Goal: Task Accomplishment & Management: Use online tool/utility

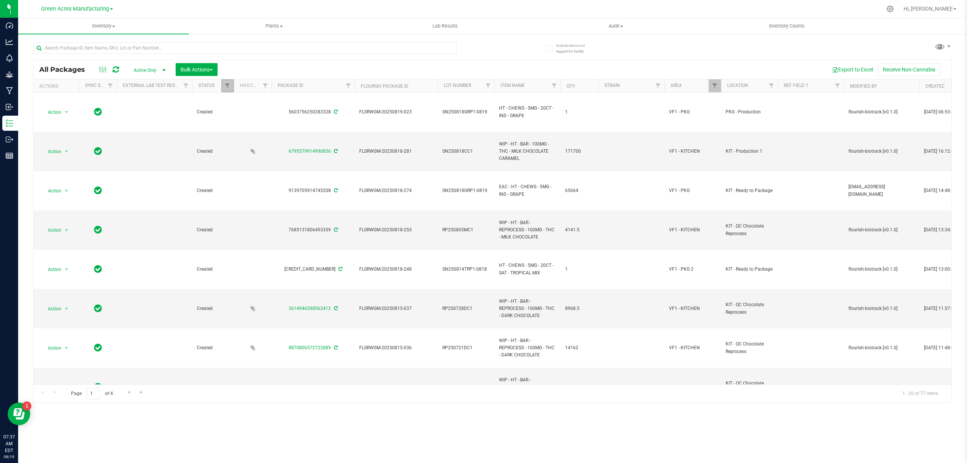
click at [224, 84] on link "Filter" at bounding box center [227, 85] width 12 height 13
click at [253, 139] on span "Assigned to order" at bounding box center [255, 138] width 36 height 5
click at [234, 139] on input "Assigned to order" at bounding box center [231, 138] width 5 height 5
checkbox input "false"
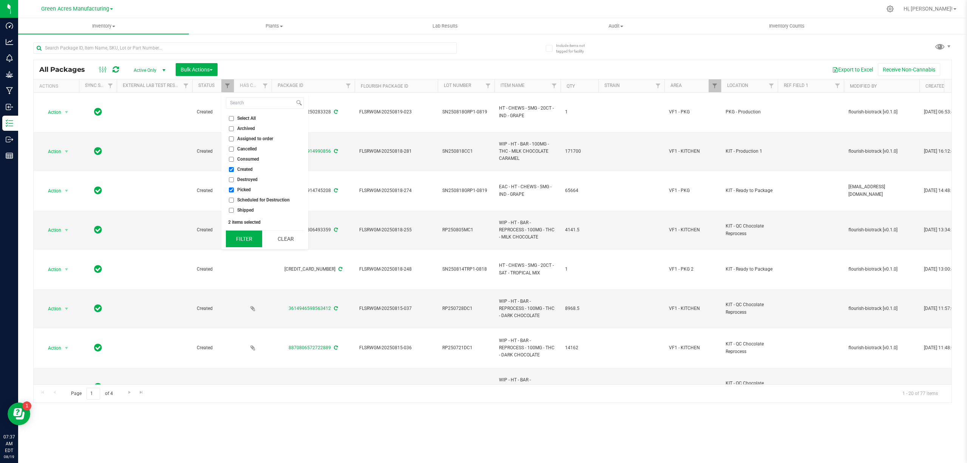
click at [242, 242] on button "Filter" at bounding box center [244, 238] width 36 height 17
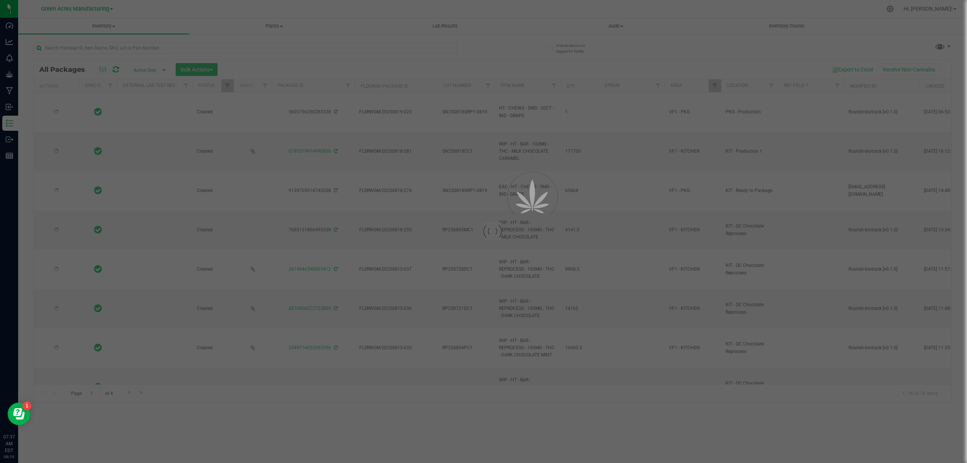
type input "[DATE]"
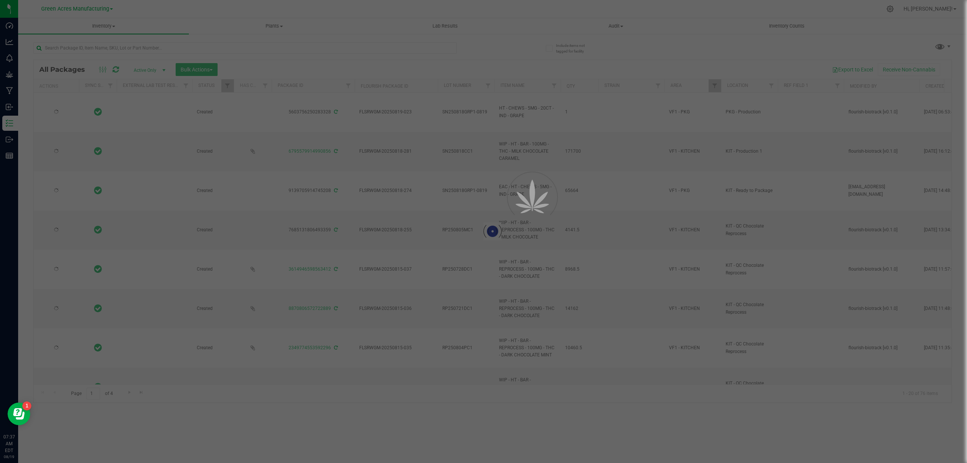
type input "[DATE]"
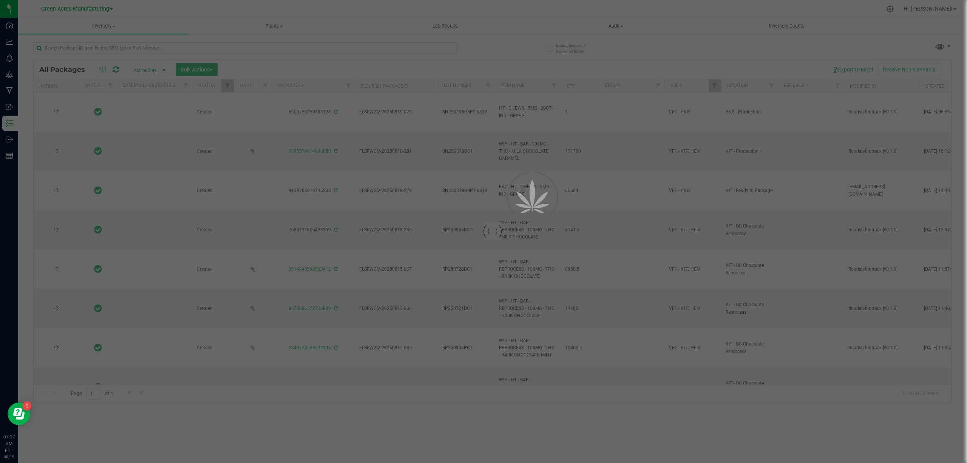
type input "[DATE]"
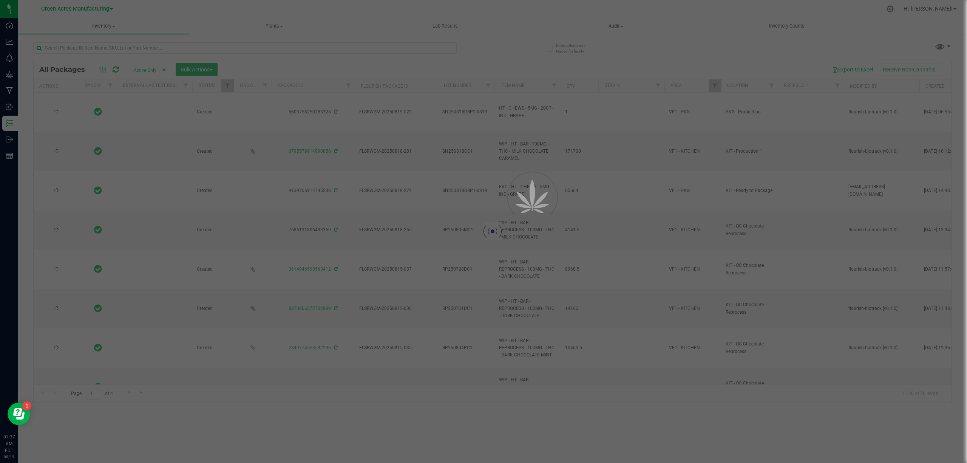
type input "[DATE]"
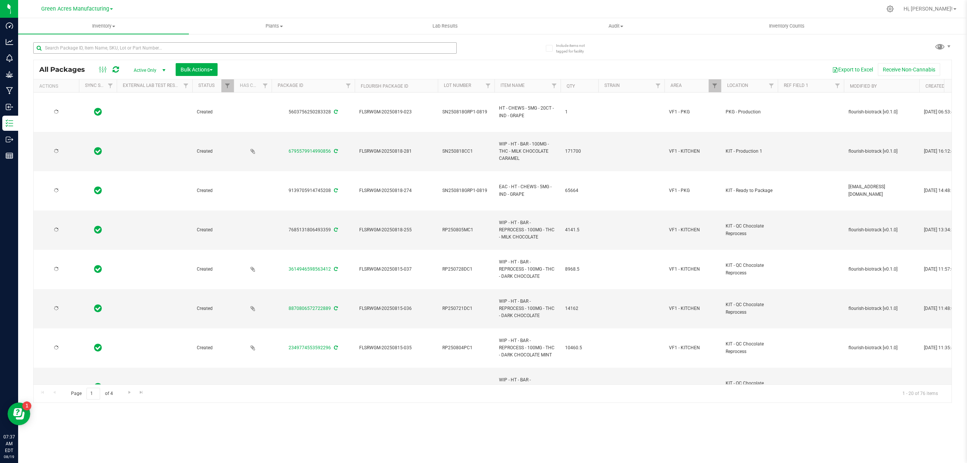
type input "[DATE]"
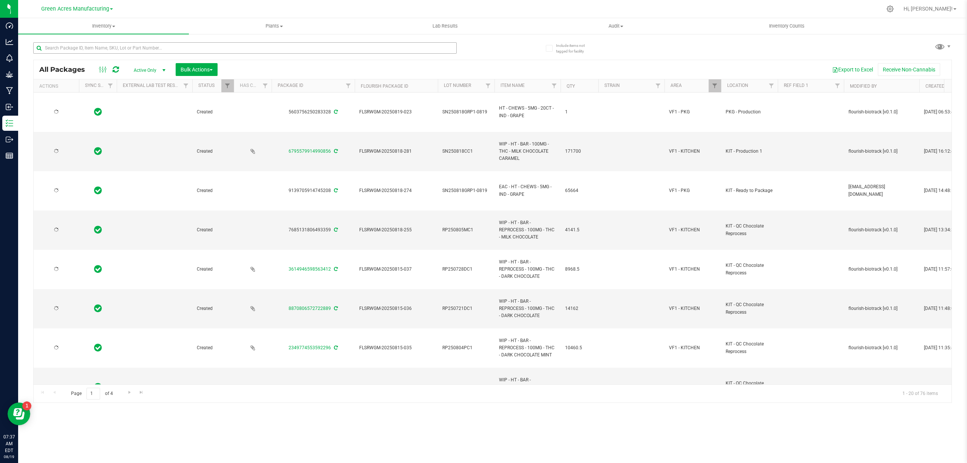
type input "[DATE]"
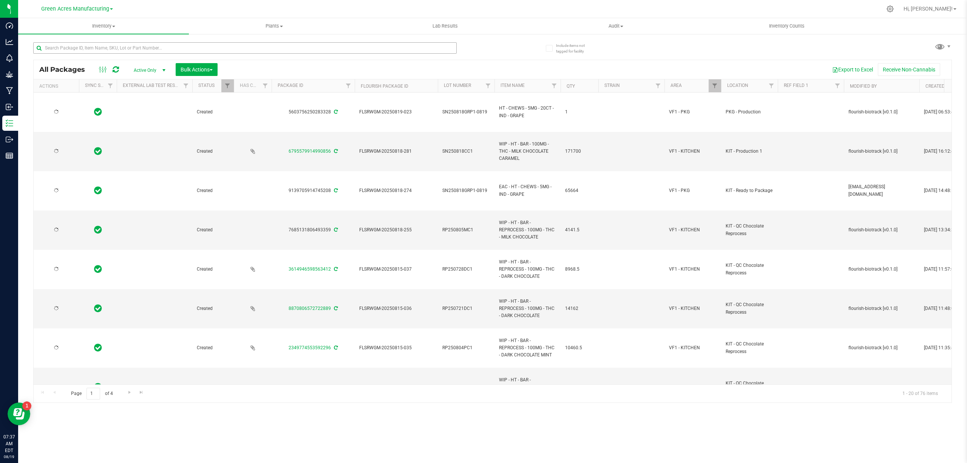
type input "[DATE]"
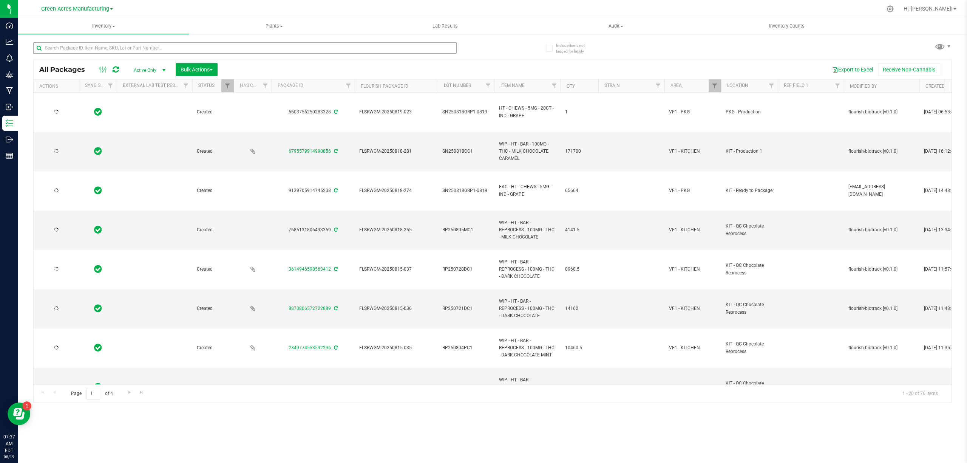
type input "[DATE]"
click at [853, 70] on button "Export to Excel" at bounding box center [852, 69] width 51 height 13
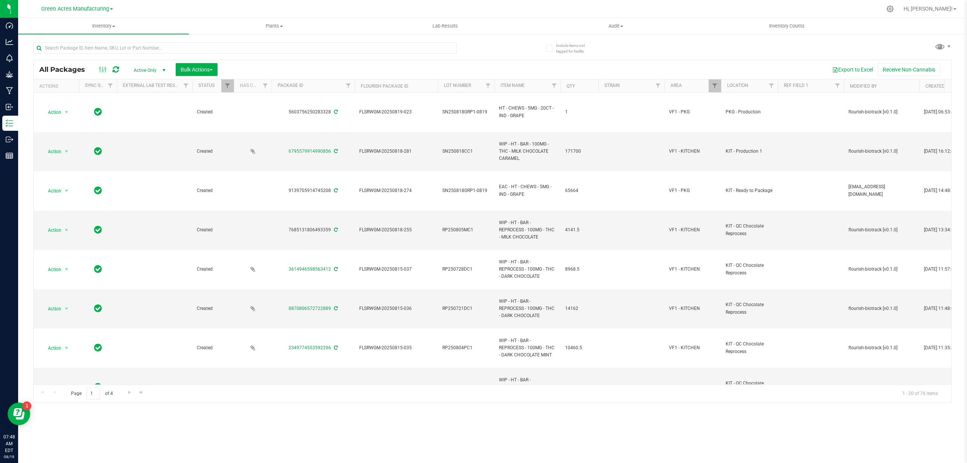
click at [128, 428] on div "Inventory All packages All inventory Waste log Create inventory Plants All plan…" at bounding box center [492, 240] width 949 height 444
click at [322, 425] on div "Inventory All packages All inventory Waste log Create inventory Plants All plan…" at bounding box center [492, 240] width 949 height 444
click at [692, 54] on div "All Packages Active Only Active Only Lab Samples Locked All External Internal B…" at bounding box center [492, 218] width 918 height 367
